Goal: Task Accomplishment & Management: Manage account settings

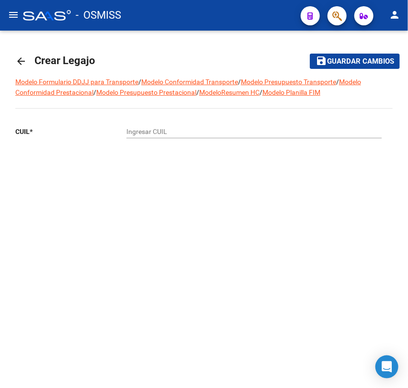
click at [20, 63] on mat-icon "arrow_back" at bounding box center [20, 60] width 11 height 11
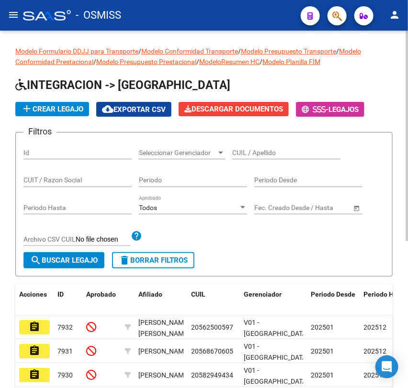
click at [275, 150] on input "CUIL / Apellido" at bounding box center [286, 153] width 108 height 8
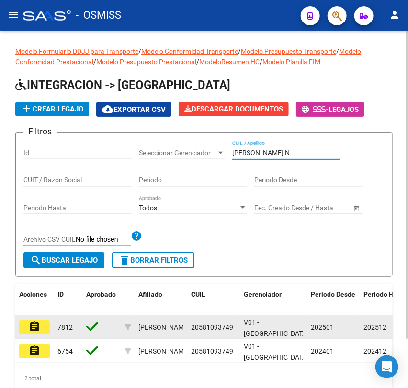
type input "[PERSON_NAME] N"
click at [27, 326] on button "assignment" at bounding box center [34, 327] width 31 height 14
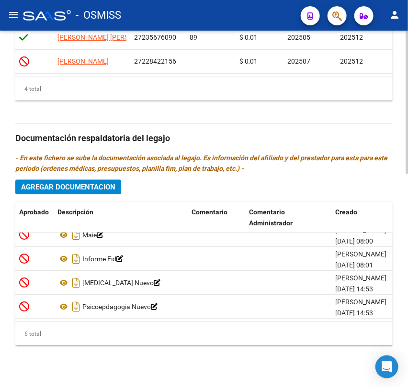
scroll to position [64, 0]
click at [67, 182] on span "Agregar Documentacion" at bounding box center [68, 186] width 94 height 9
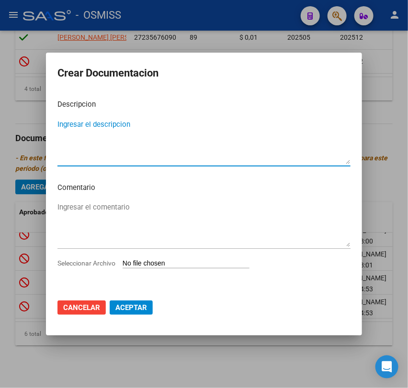
click at [157, 265] on input "Seleccionar Archivo" at bounding box center [185, 263] width 127 height 9
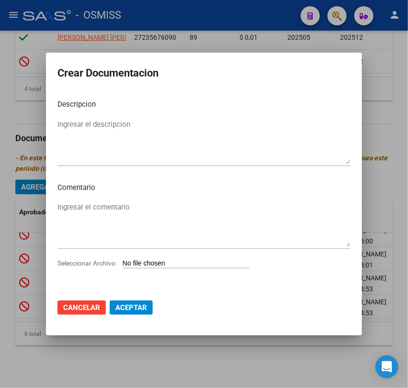
click at [157, 261] on input "Seleccionar Archivo" at bounding box center [185, 263] width 127 height 9
type input "C:\fakepath\.CAMBIO DE CRONOGRAMA.pdf"
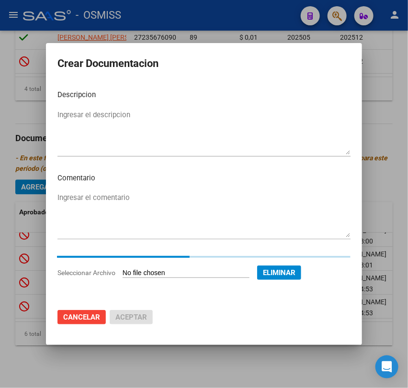
click at [90, 112] on textarea "Ingresar el descripcion" at bounding box center [203, 132] width 293 height 45
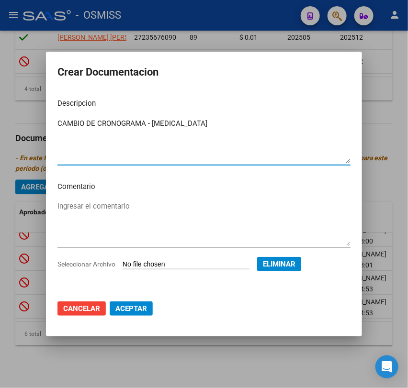
type textarea "CAMBIO DE CRONOGRAMA - [MEDICAL_DATA]"
click at [132, 310] on span "Aceptar" at bounding box center [131, 308] width 32 height 9
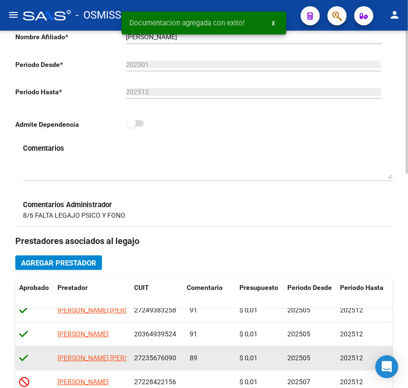
scroll to position [212, 0]
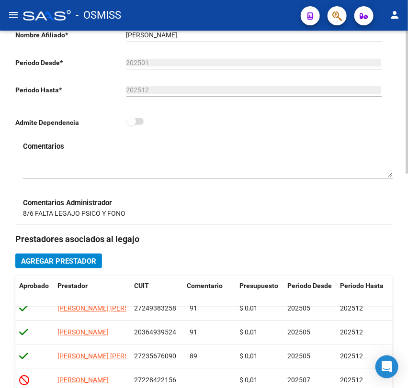
click at [31, 157] on div at bounding box center [207, 165] width 369 height 27
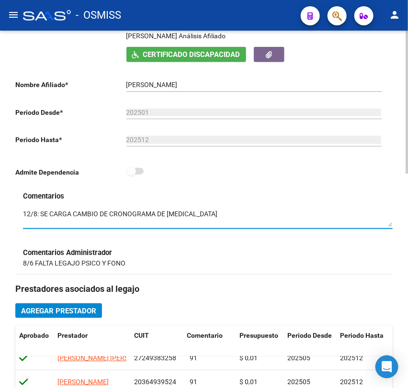
scroll to position [0, 0]
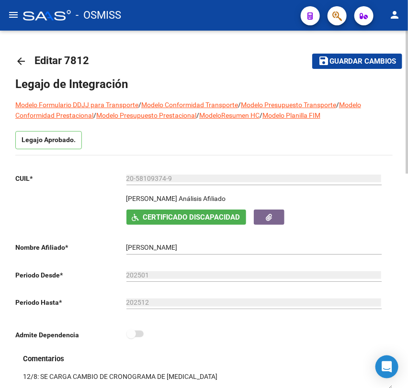
type textarea "12/8: SE CARGA CAMBIO DE CRONOGRAMA DE [MEDICAL_DATA]"
click at [351, 64] on span "Guardar cambios" at bounding box center [362, 61] width 67 height 9
